Goal: Task Accomplishment & Management: Manage account settings

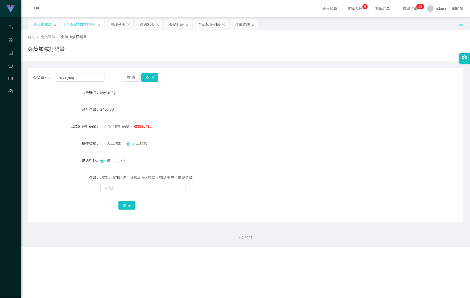
click at [46, 26] on div "会员加扣款" at bounding box center [42, 24] width 19 height 10
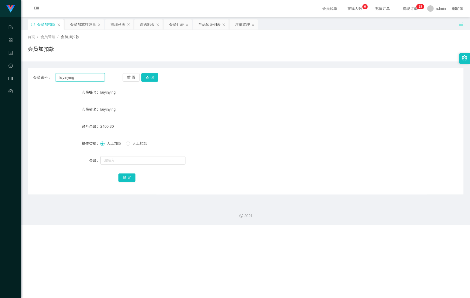
drag, startPoint x: 83, startPoint y: 79, endPoint x: 5, endPoint y: 68, distance: 78.6
click at [5, 68] on section "Shopee Workbench 系统配置 产品管理 内容中心 数据中心 会员管理 平台首页 保存配置 重置配置 整体风格设置 主题色 导航设置 内容区域宽度…" at bounding box center [235, 112] width 470 height 225
paste input "XR6299"
type input "XR6299"
click at [149, 79] on button "查 询" at bounding box center [149, 77] width 17 height 9
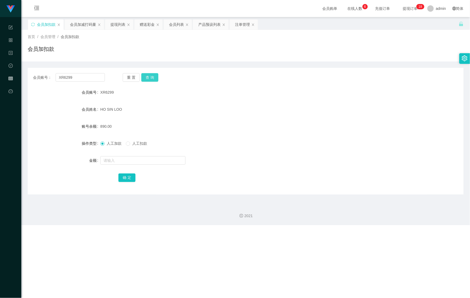
click at [149, 79] on button "查 询" at bounding box center [149, 77] width 17 height 9
click at [123, 160] on input "text" at bounding box center [142, 160] width 85 height 9
type input "910"
click at [126, 182] on button "确 定" at bounding box center [126, 177] width 17 height 9
drag, startPoint x: 316, startPoint y: 128, endPoint x: 307, endPoint y: 114, distance: 17.2
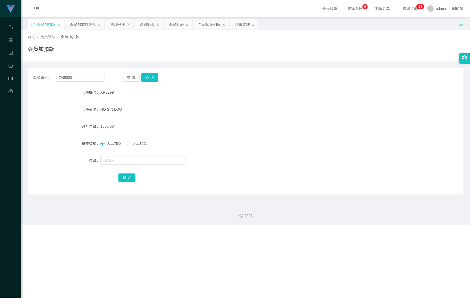
click at [316, 127] on div "1800.00" at bounding box center [227, 126] width 254 height 11
